Goal: Check status

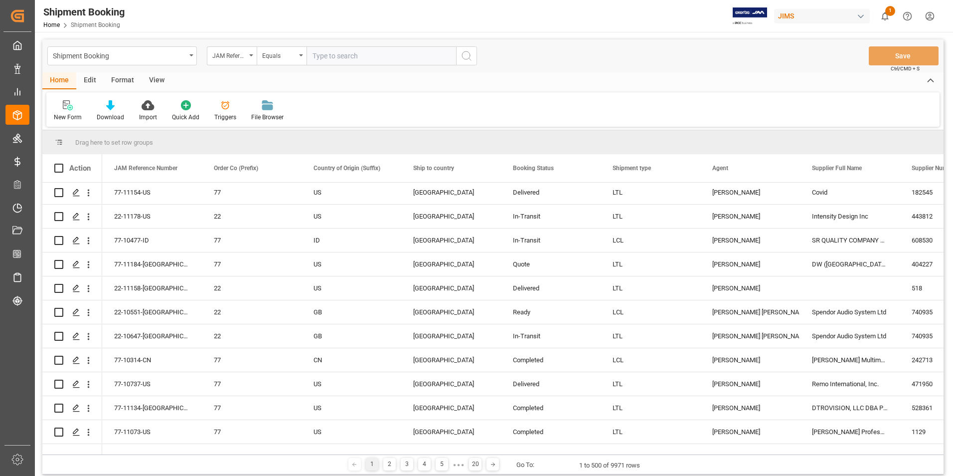
scroll to position [50, 0]
click at [341, 56] on input "text" at bounding box center [382, 55] width 150 height 19
paste input "22-10298-CN"
type input "22-10298-CN"
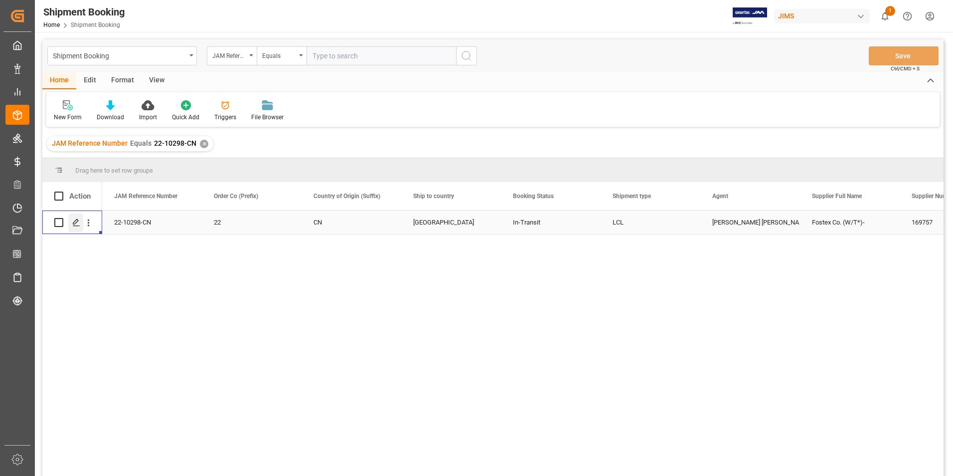
click at [76, 217] on div "Press SPACE to select this row." at bounding box center [75, 222] width 15 height 18
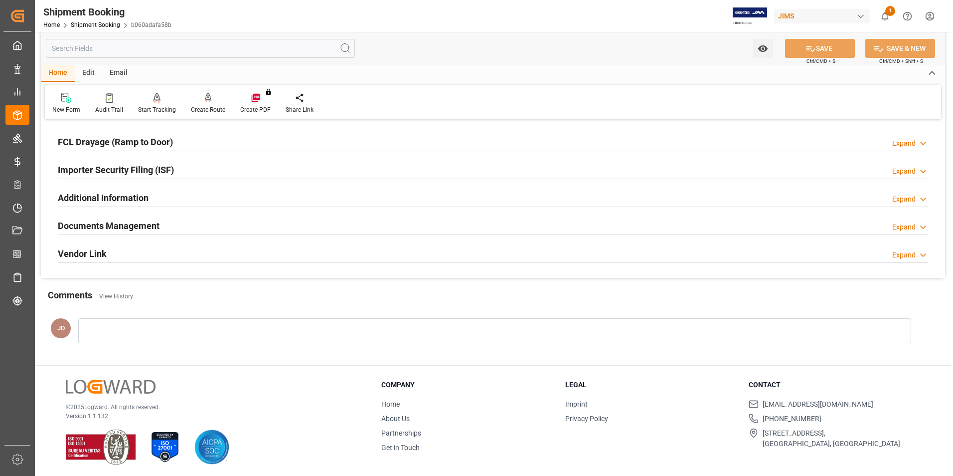
scroll to position [273, 0]
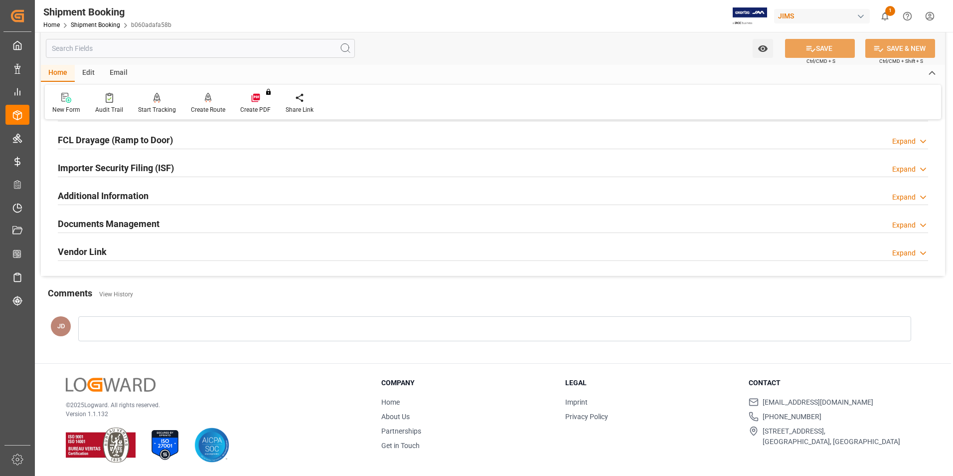
click at [114, 225] on h2 "Documents Management" at bounding box center [109, 223] width 102 height 13
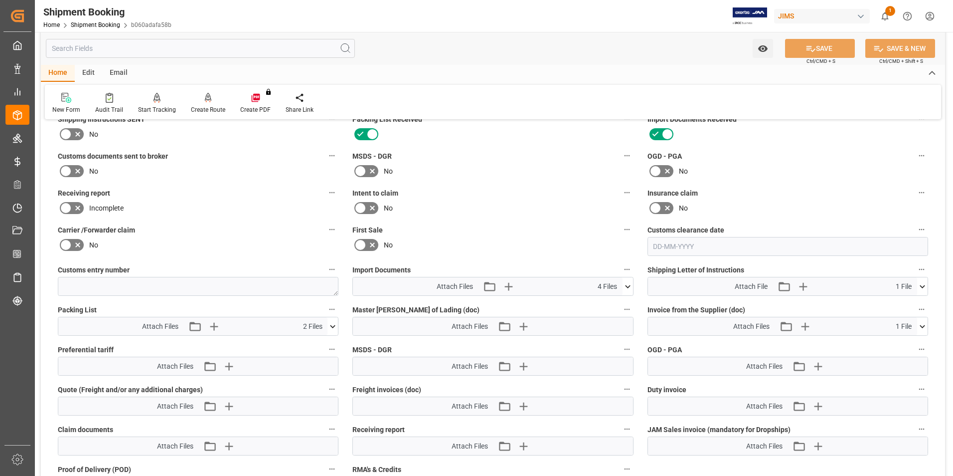
scroll to position [372, 0]
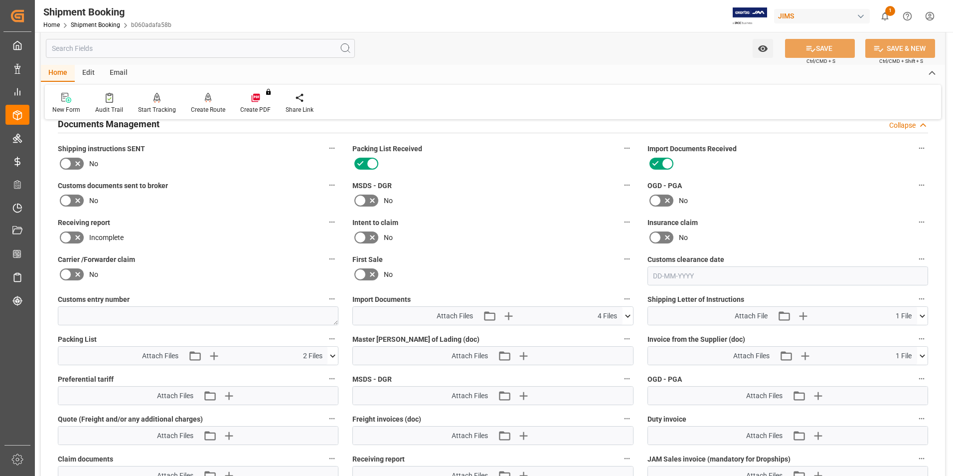
click at [628, 314] on icon at bounding box center [628, 316] width 10 height 10
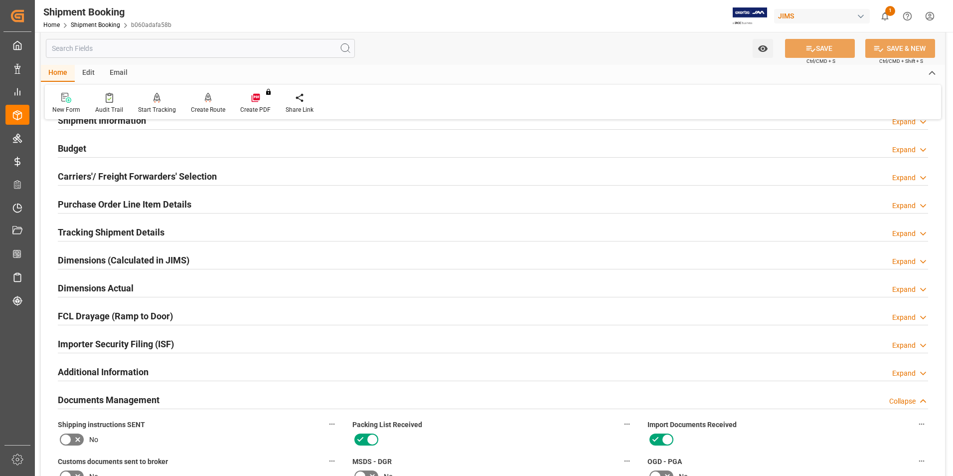
scroll to position [73, 0]
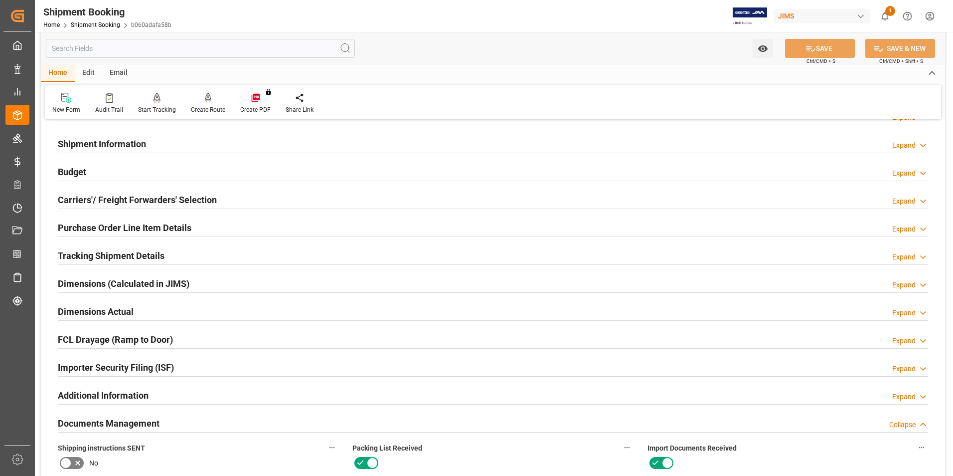
click at [116, 252] on h2 "Tracking Shipment Details" at bounding box center [111, 255] width 107 height 13
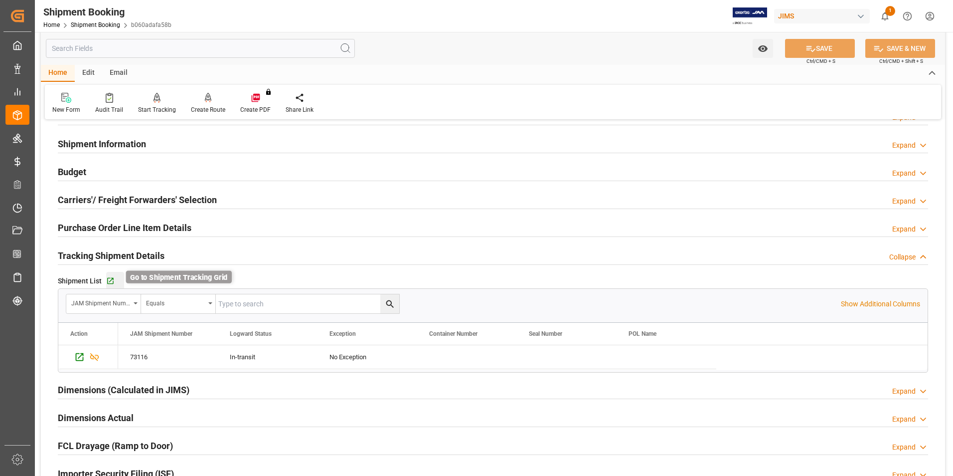
click at [111, 281] on icon "button" at bounding box center [110, 281] width 8 height 8
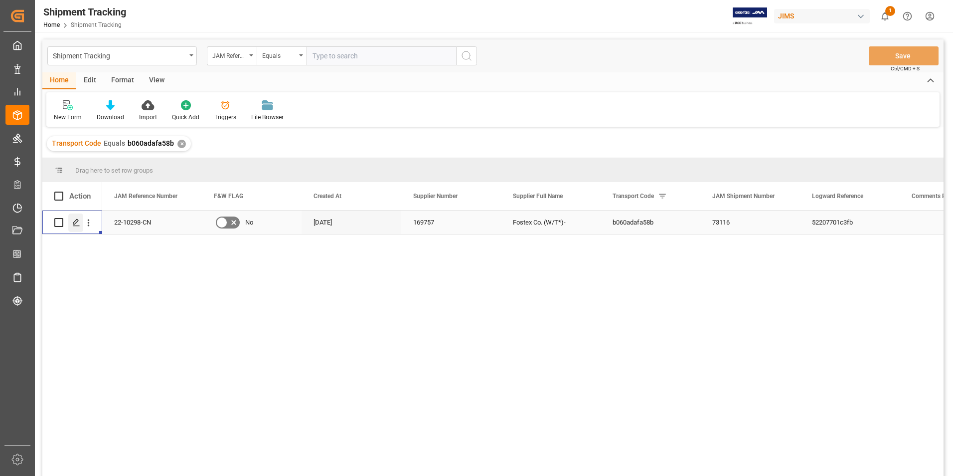
click at [77, 222] on polygon "Press SPACE to select this row." at bounding box center [75, 221] width 5 height 5
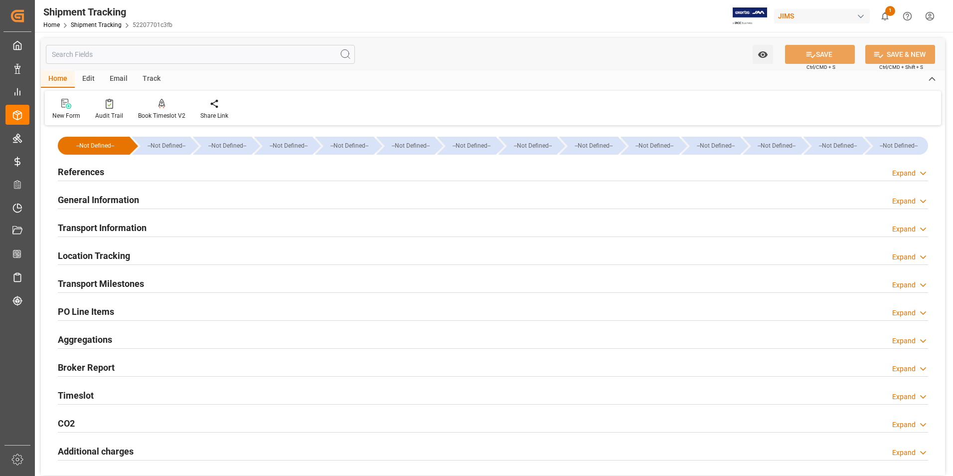
click at [100, 198] on h2 "General Information" at bounding box center [98, 199] width 81 height 13
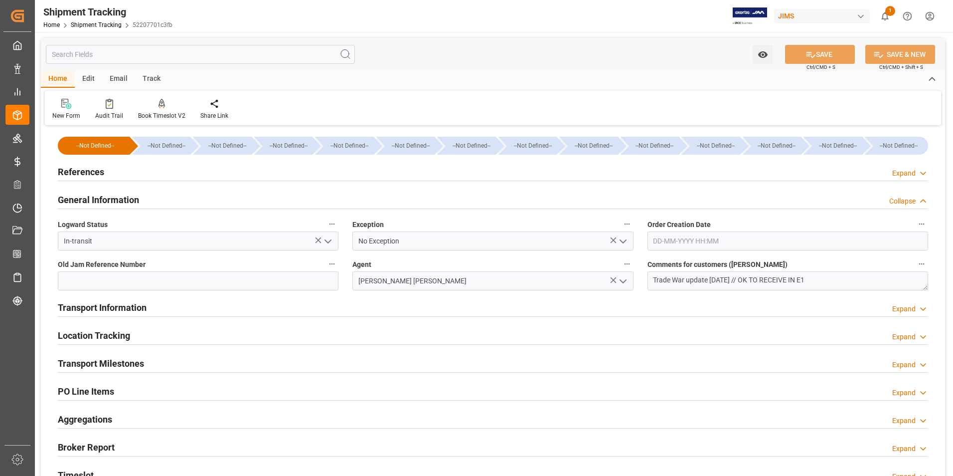
click at [117, 310] on h2 "Transport Information" at bounding box center [102, 307] width 89 height 13
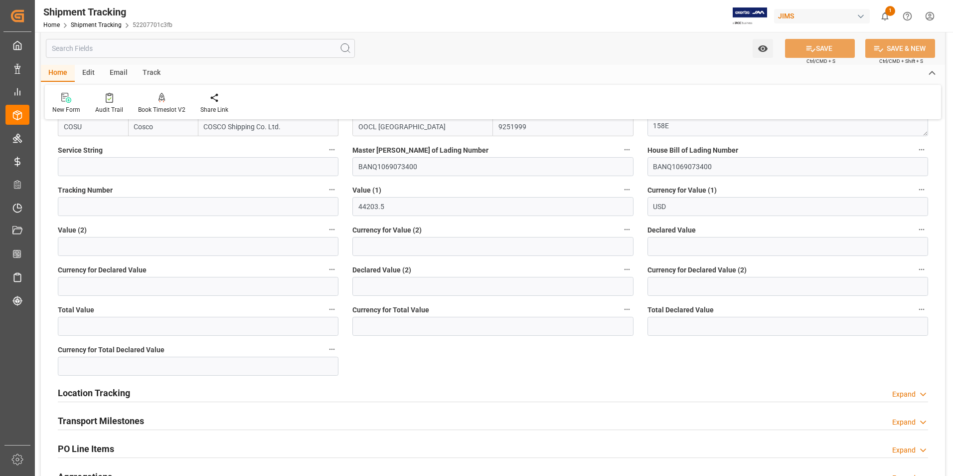
scroll to position [499, 0]
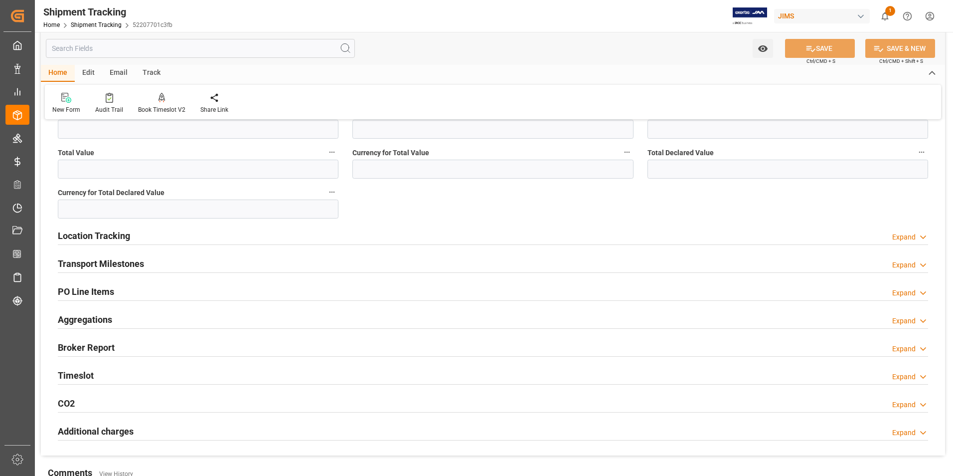
click at [99, 264] on h2 "Transport Milestones" at bounding box center [101, 263] width 86 height 13
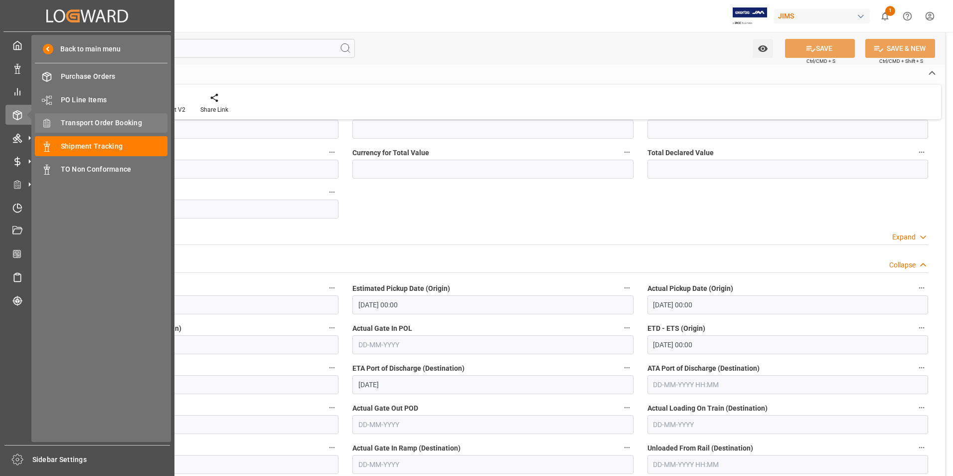
click at [97, 122] on span "Transport Order Booking" at bounding box center [114, 123] width 107 height 10
